Goal: Information Seeking & Learning: Learn about a topic

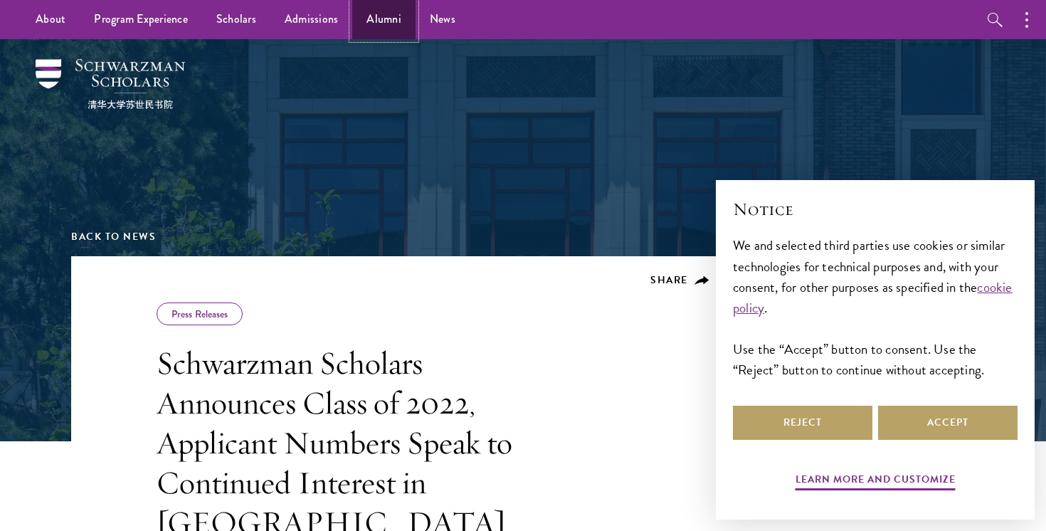
click at [378, 28] on link "Alumni" at bounding box center [383, 19] width 63 height 39
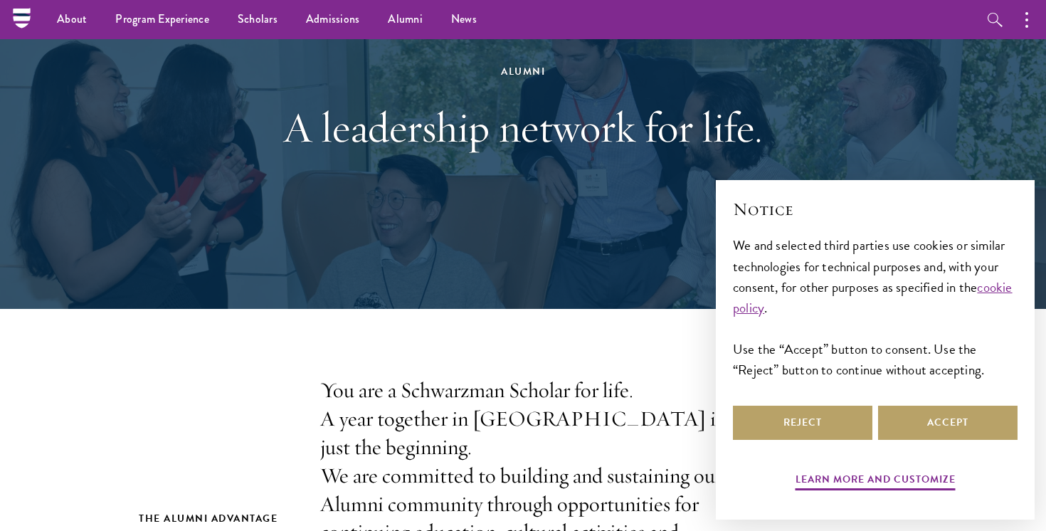
scroll to position [124, 0]
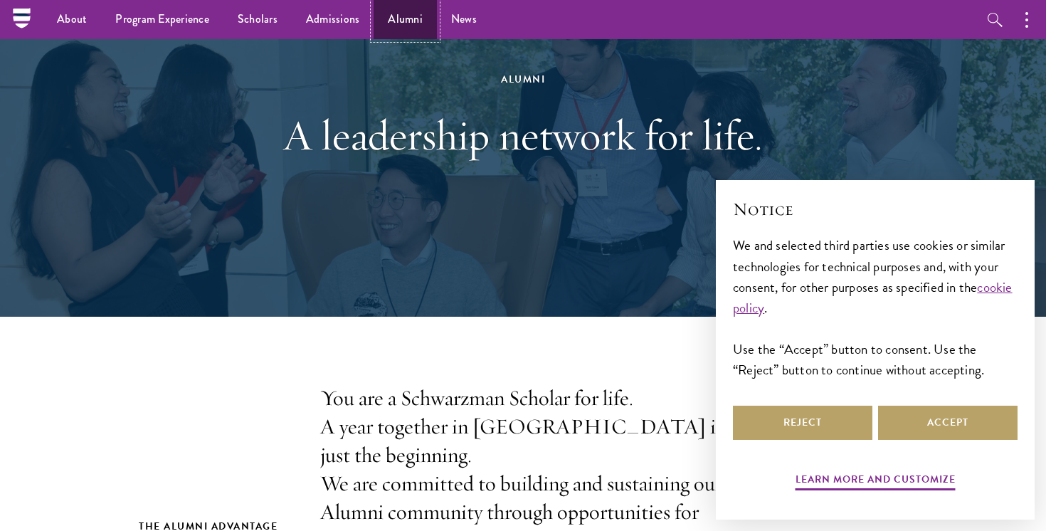
click at [400, 26] on link "Alumni" at bounding box center [404, 19] width 63 height 39
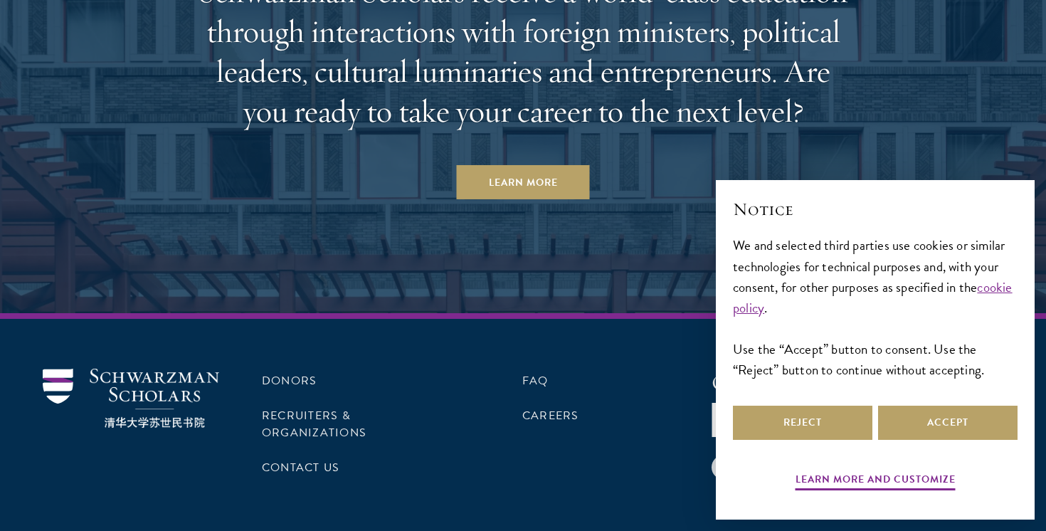
scroll to position [6200, 0]
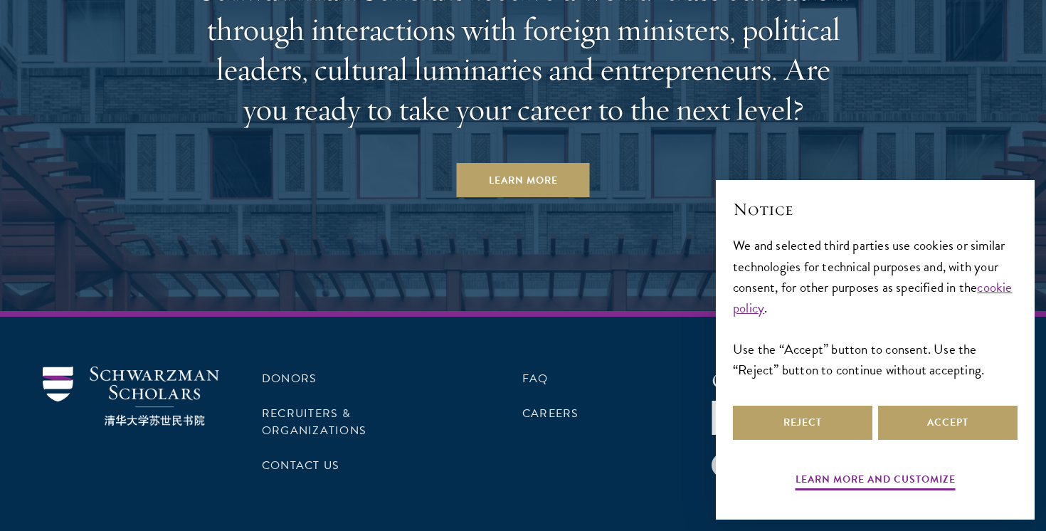
click at [593, 109] on div "Take the Next Step Schwarzman Scholars receive a world-class education through …" at bounding box center [522, 60] width 661 height 274
click at [559, 163] on link "Learn More" at bounding box center [523, 180] width 133 height 34
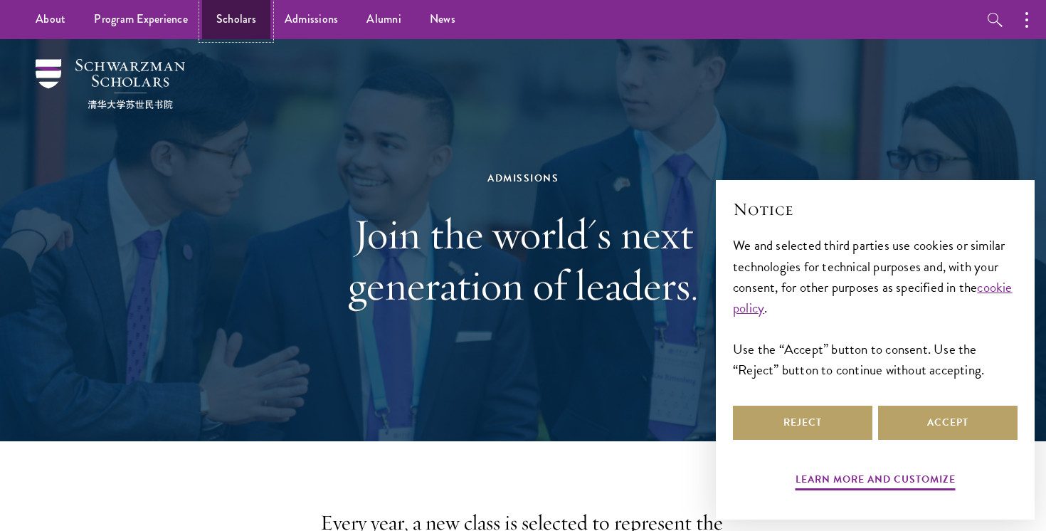
click at [239, 16] on link "Scholars" at bounding box center [236, 19] width 68 height 39
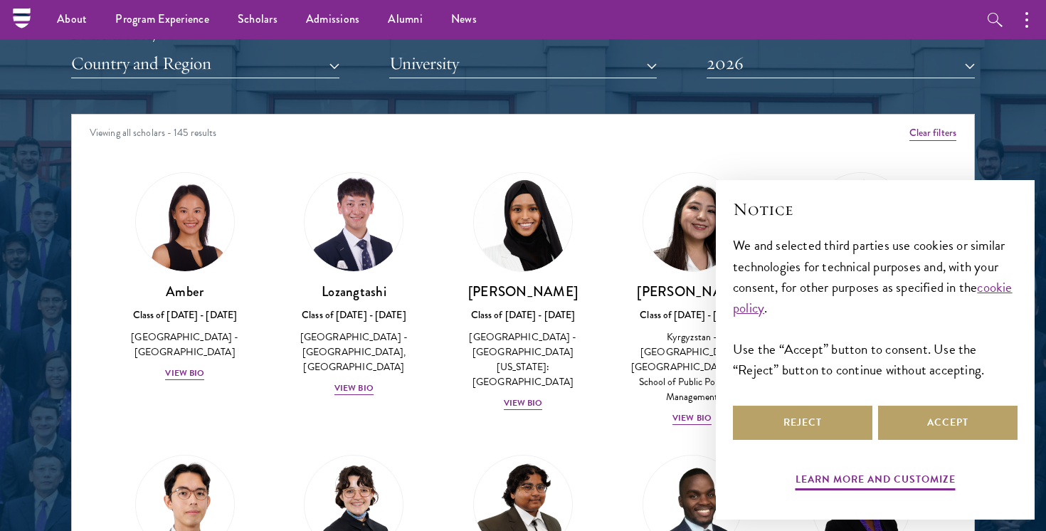
scroll to position [1748, 0]
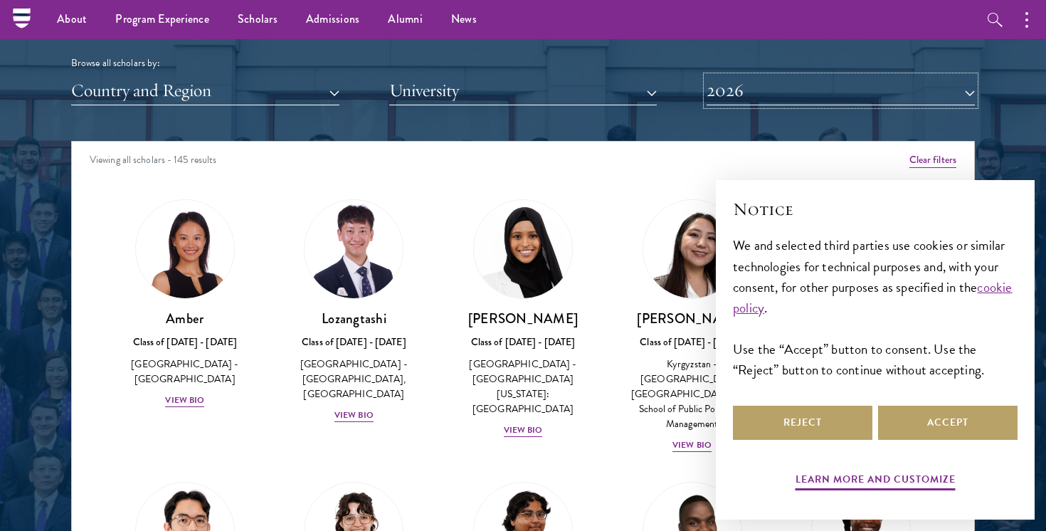
click at [752, 92] on button "2026" at bounding box center [840, 90] width 268 height 29
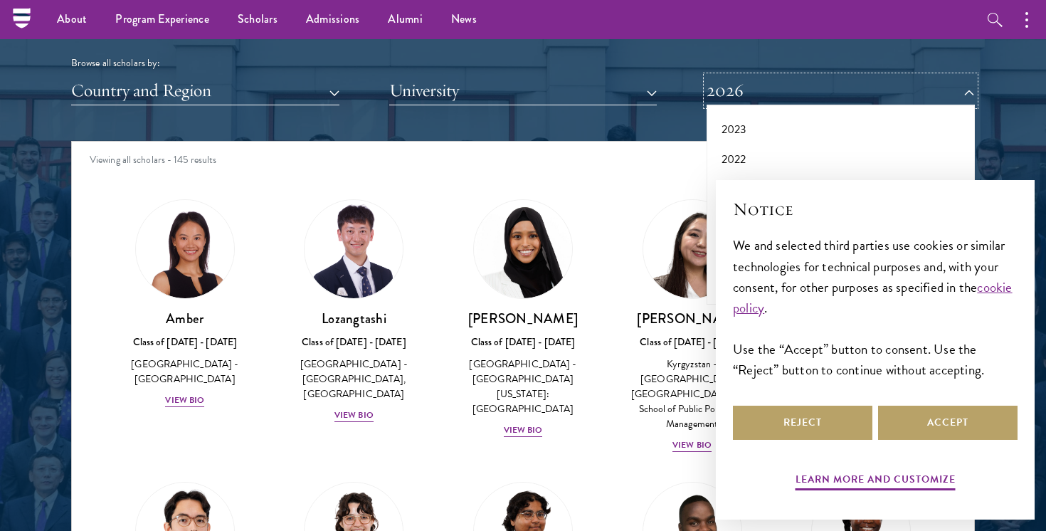
scroll to position [137, 0]
click at [756, 150] on button "2022" at bounding box center [841, 145] width 260 height 30
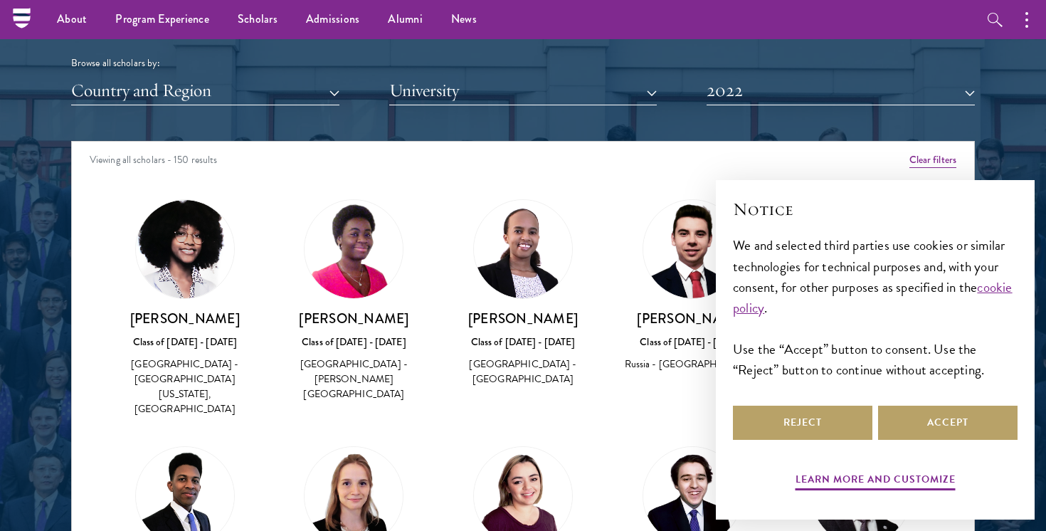
scroll to position [205, 0]
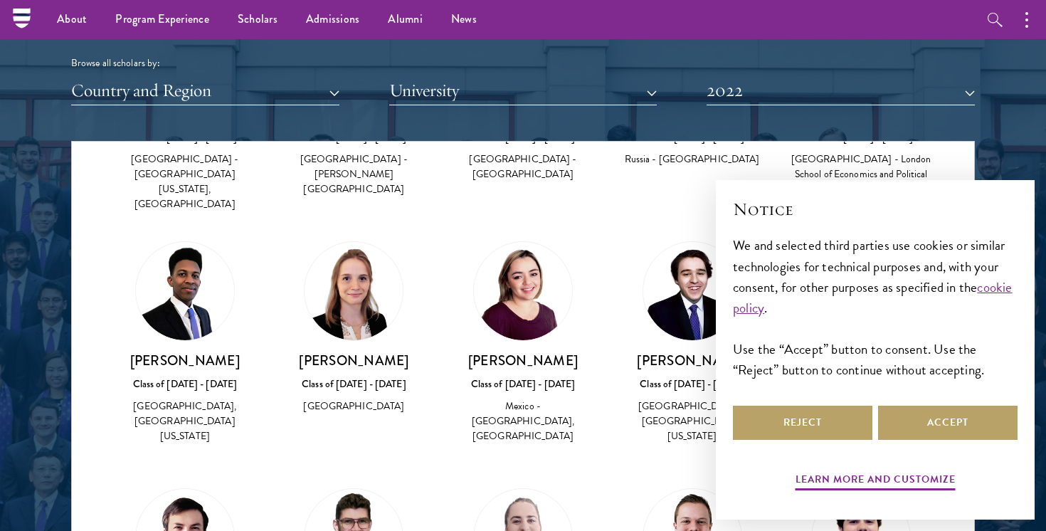
click at [454, 241] on div "[PERSON_NAME] Class of [DATE] - [DATE] [GEOGRAPHIC_DATA] - [GEOGRAPHIC_DATA], […" at bounding box center [522, 342] width 141 height 203
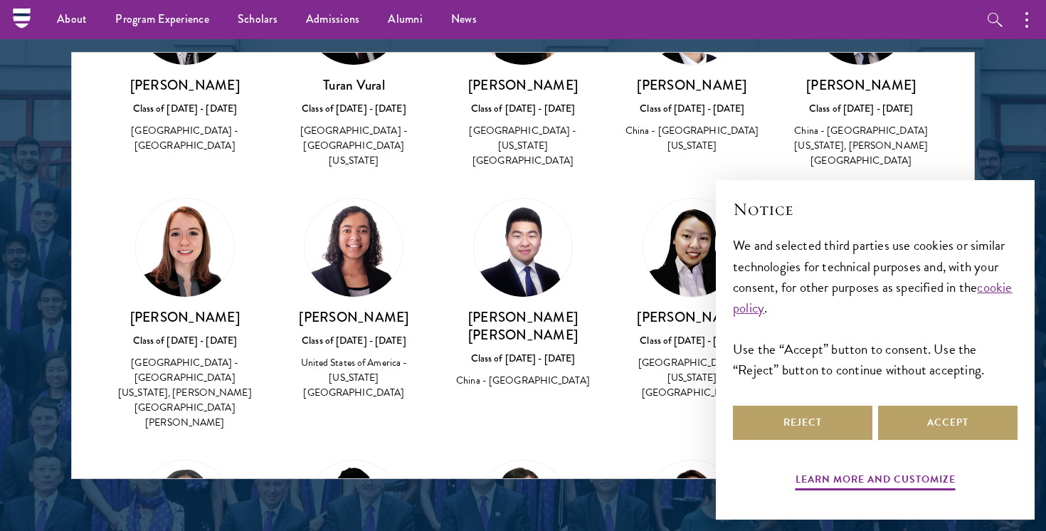
scroll to position [5731, 0]
